Goal: Task Accomplishment & Management: Manage account settings

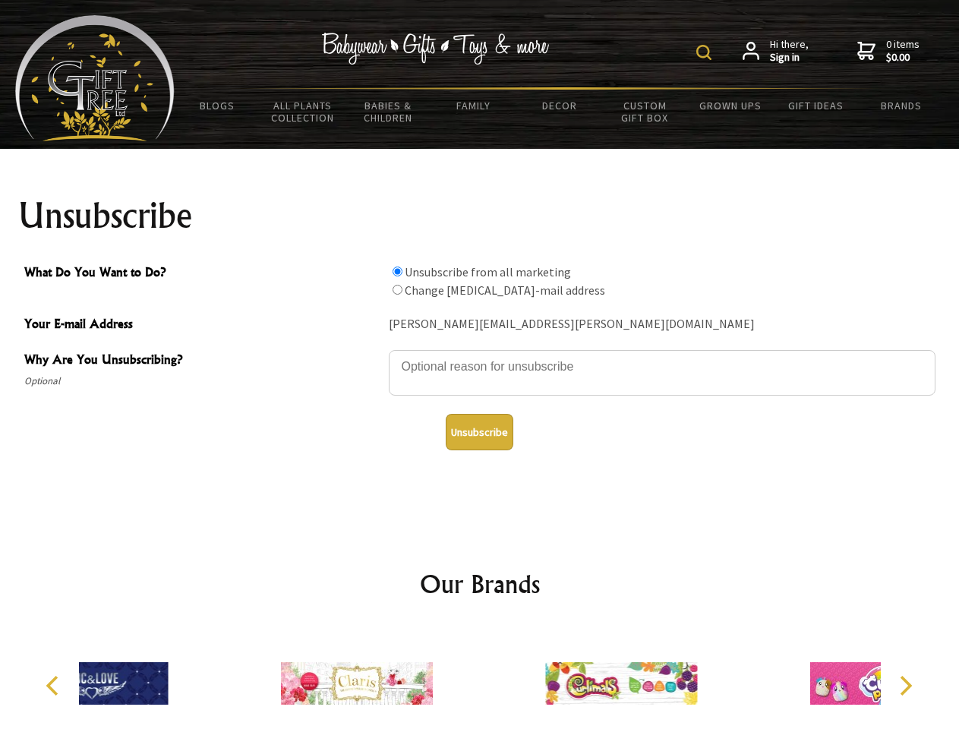
click at [706, 52] on img at bounding box center [703, 52] width 15 height 15
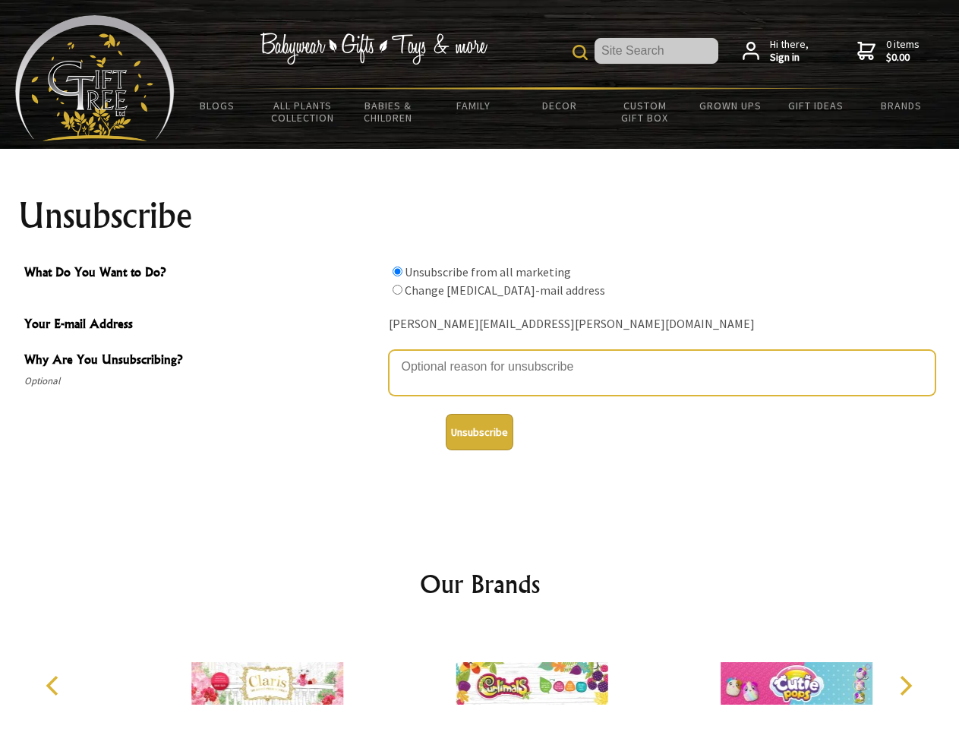
click at [480, 355] on textarea "Why Are You Unsubscribing?" at bounding box center [662, 373] width 546 height 46
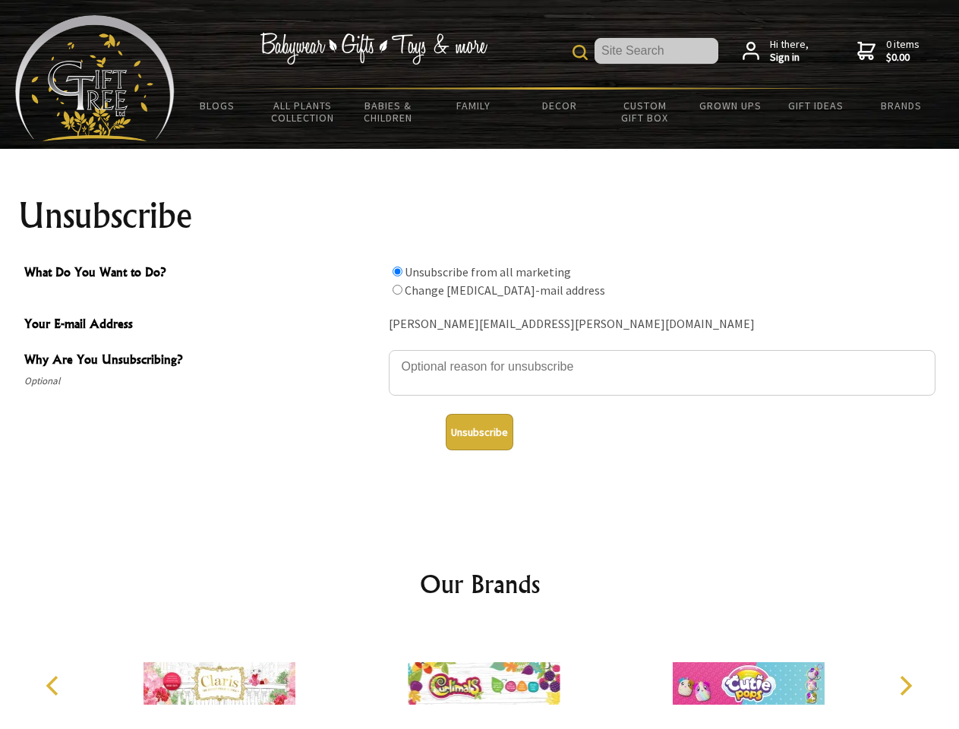
click at [397, 271] on input "What Do You Want to Do?" at bounding box center [397, 271] width 10 height 10
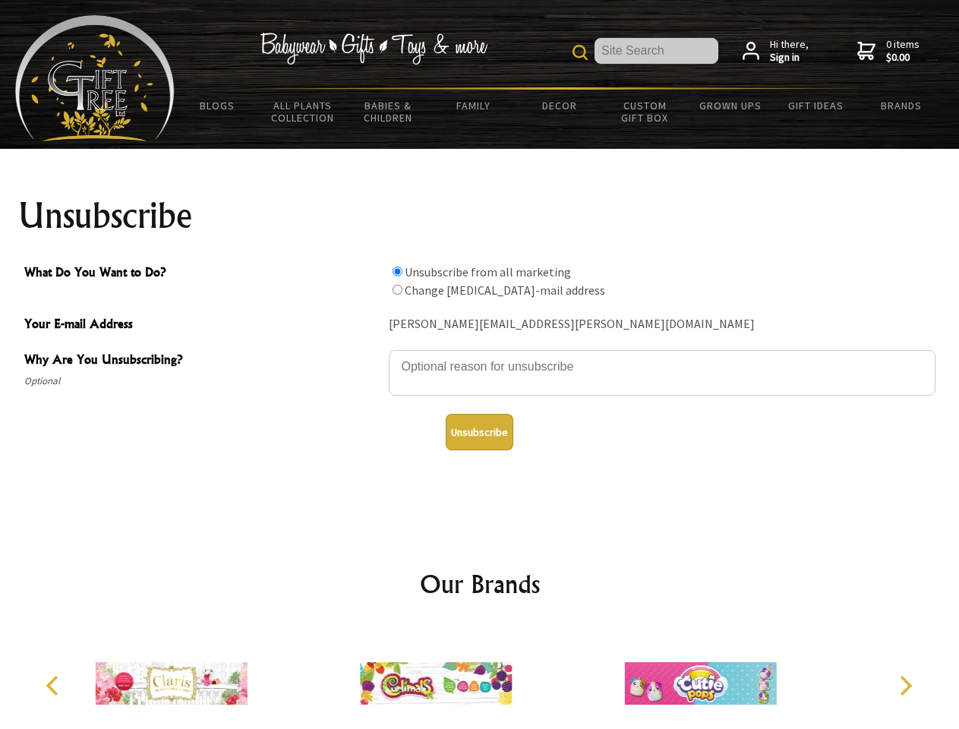
click at [397, 289] on input "What Do You Want to Do?" at bounding box center [397, 290] width 10 height 10
radio input "true"
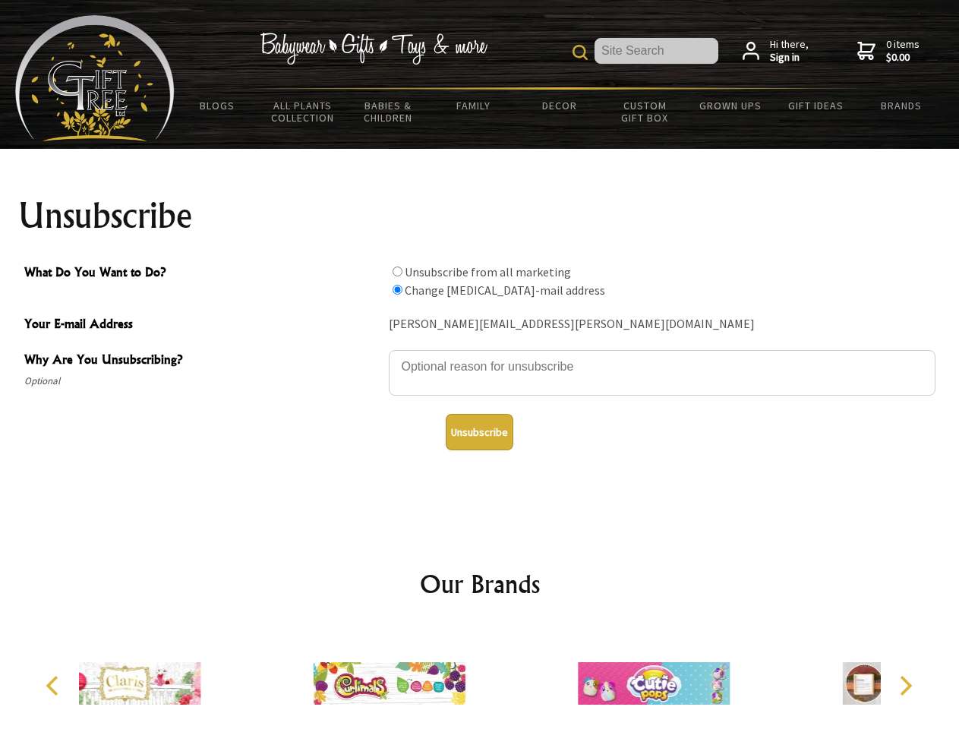
click at [479, 432] on button "Unsubscribe" at bounding box center [480, 432] width 68 height 36
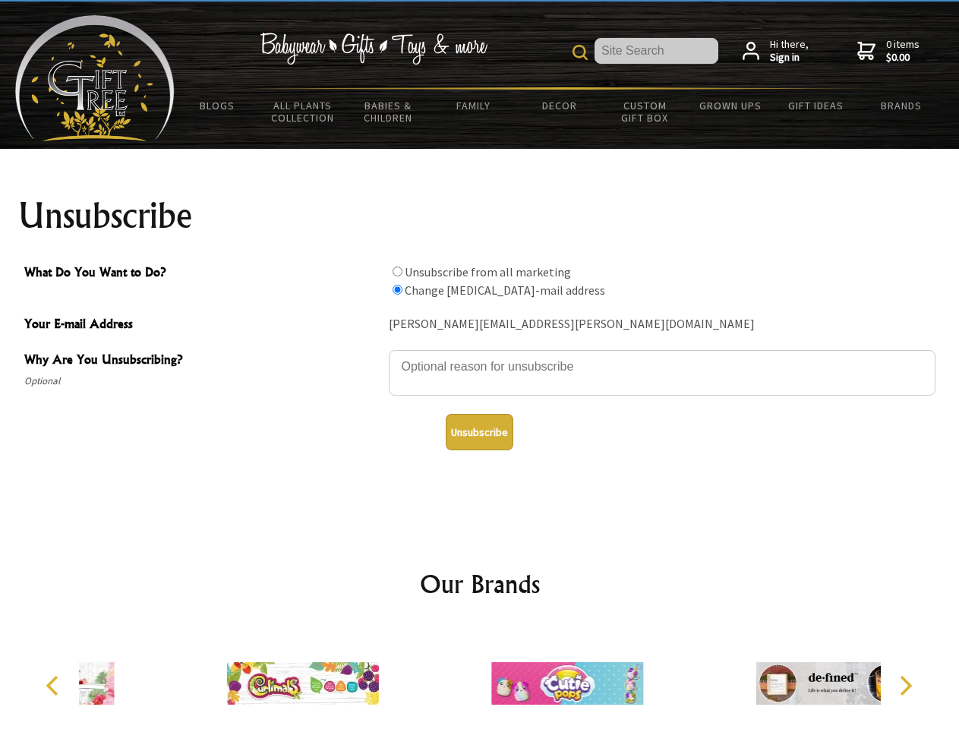
click at [480, 677] on div at bounding box center [567, 685] width 264 height 118
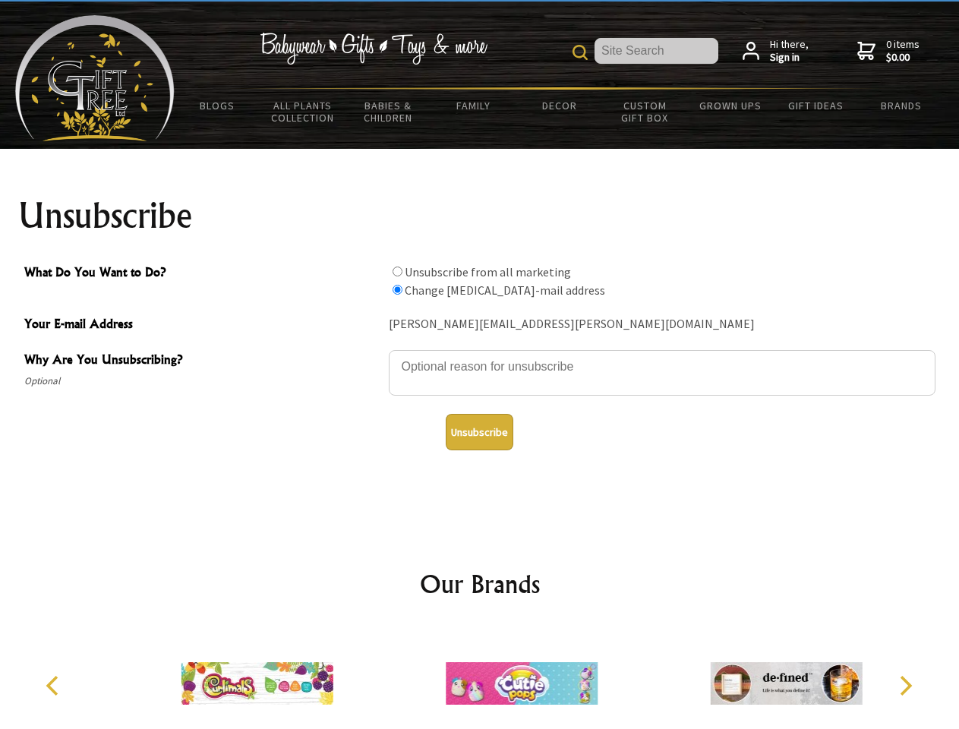
click at [55, 685] on icon "Previous" at bounding box center [54, 685] width 20 height 20
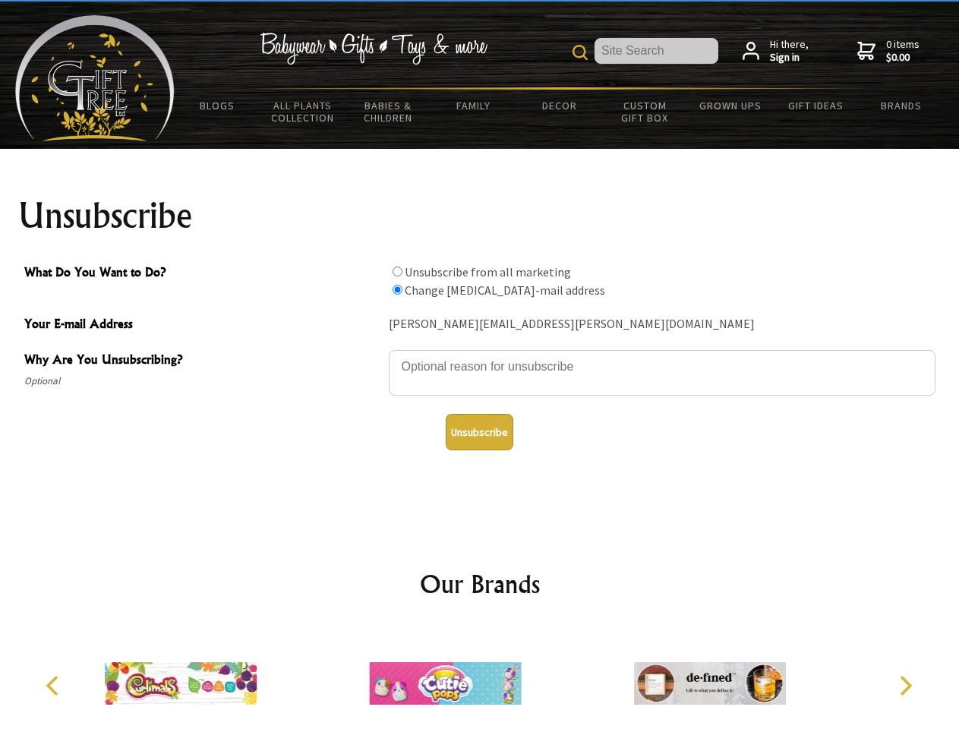
click at [905, 685] on icon "Next" at bounding box center [904, 685] width 20 height 20
